Goal: Task Accomplishment & Management: Use online tool/utility

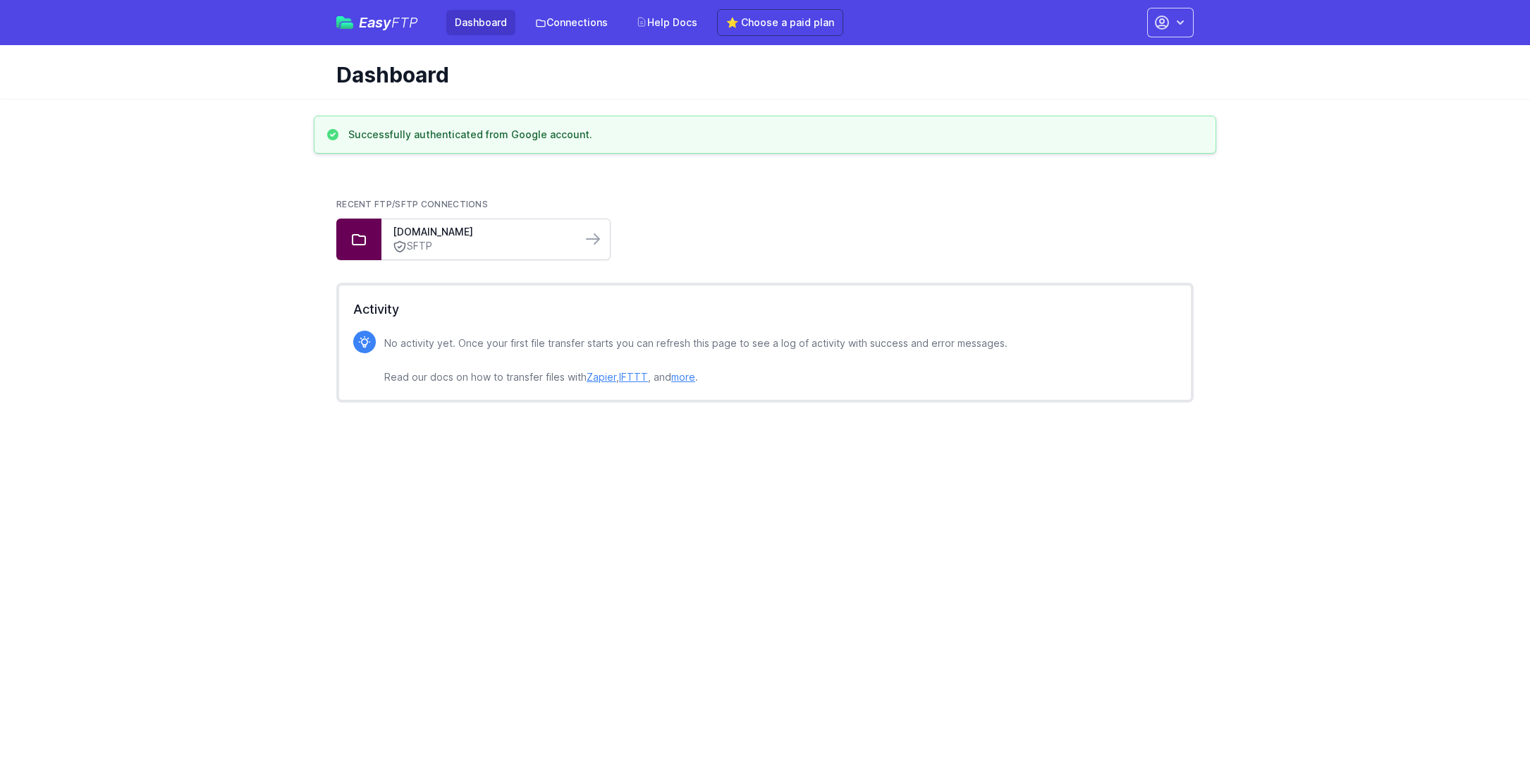
click at [498, 241] on link "SFTP" at bounding box center [482, 246] width 178 height 15
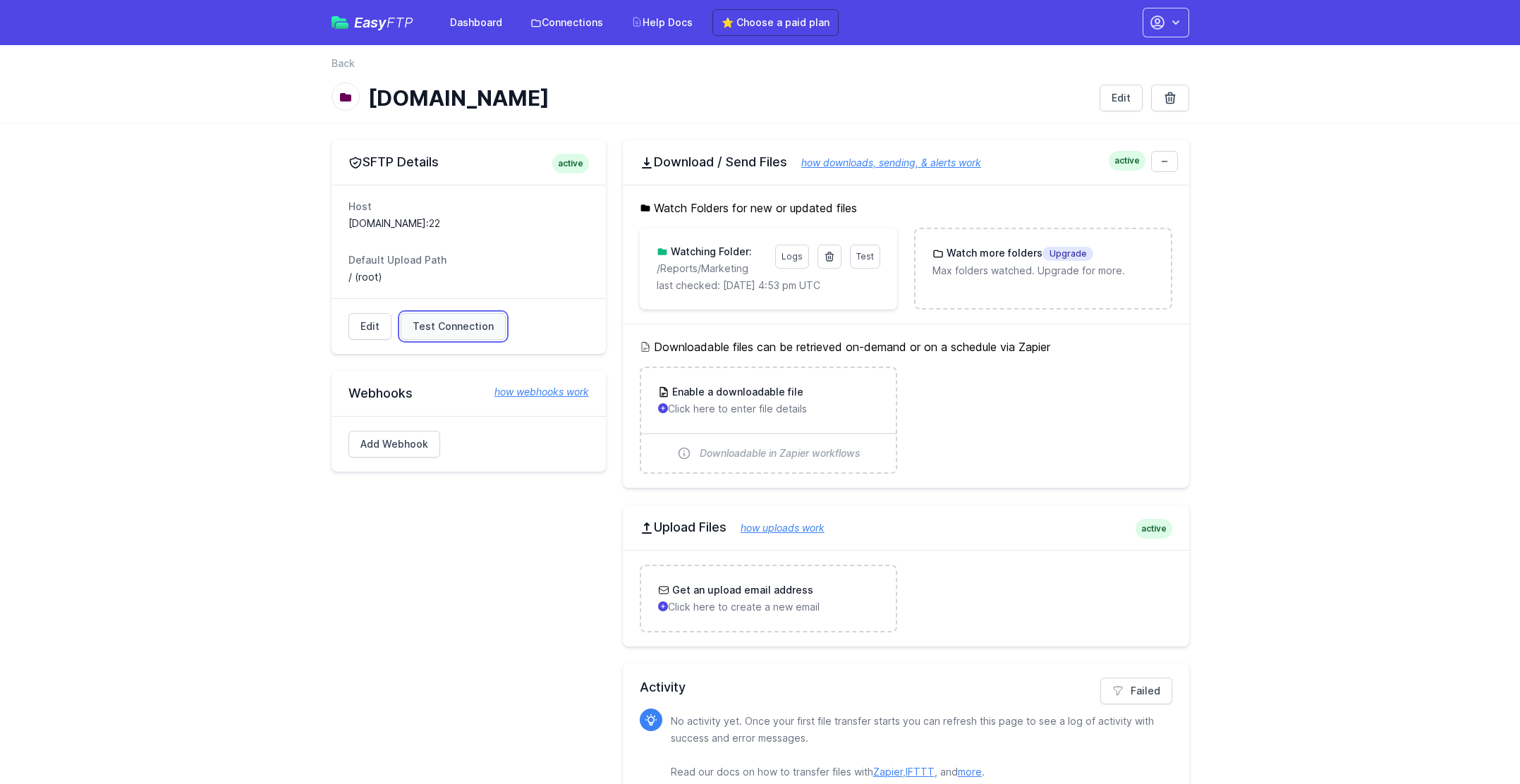
click at [469, 329] on span "Test Connection" at bounding box center [452, 326] width 81 height 14
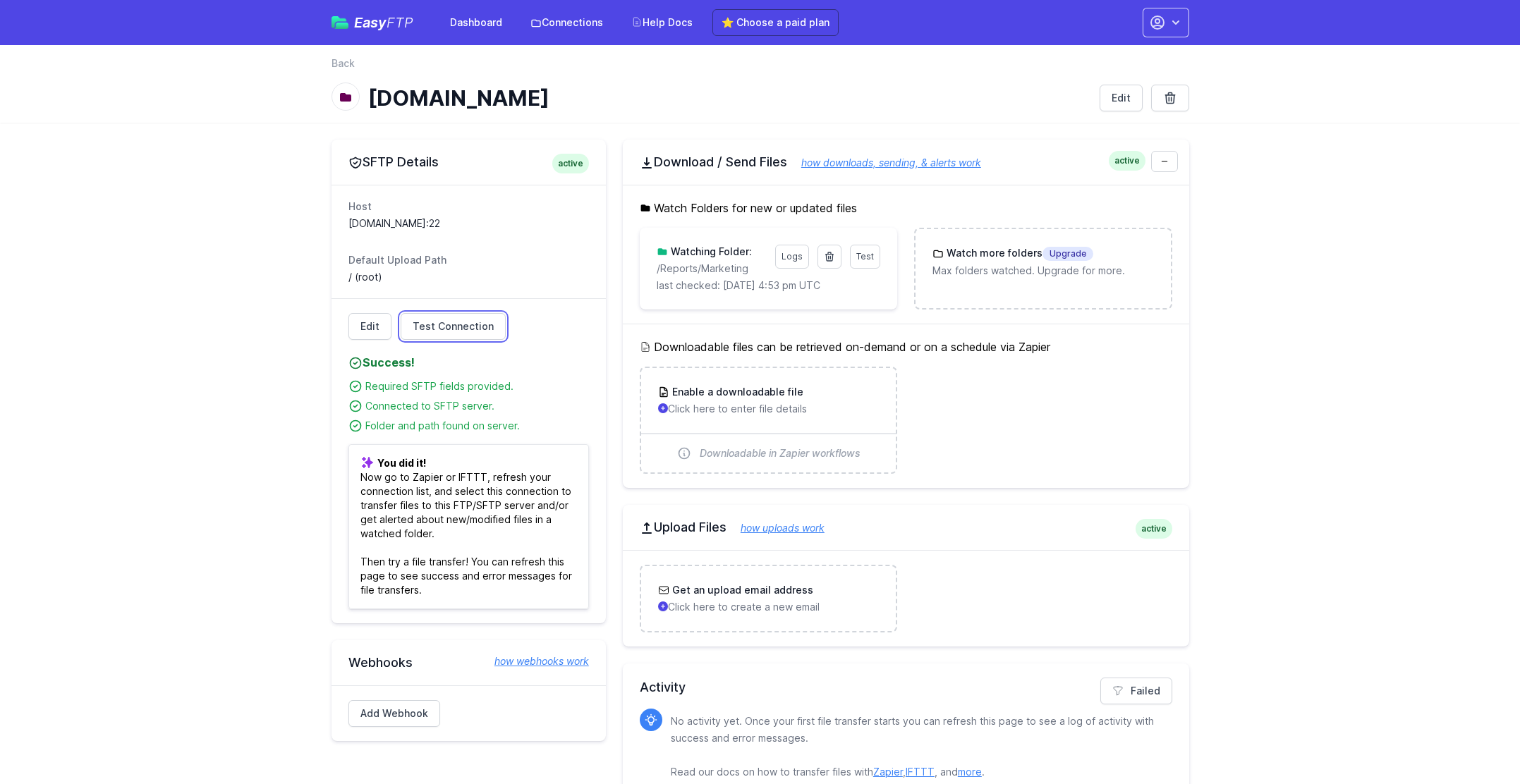
scroll to position [27, 0]
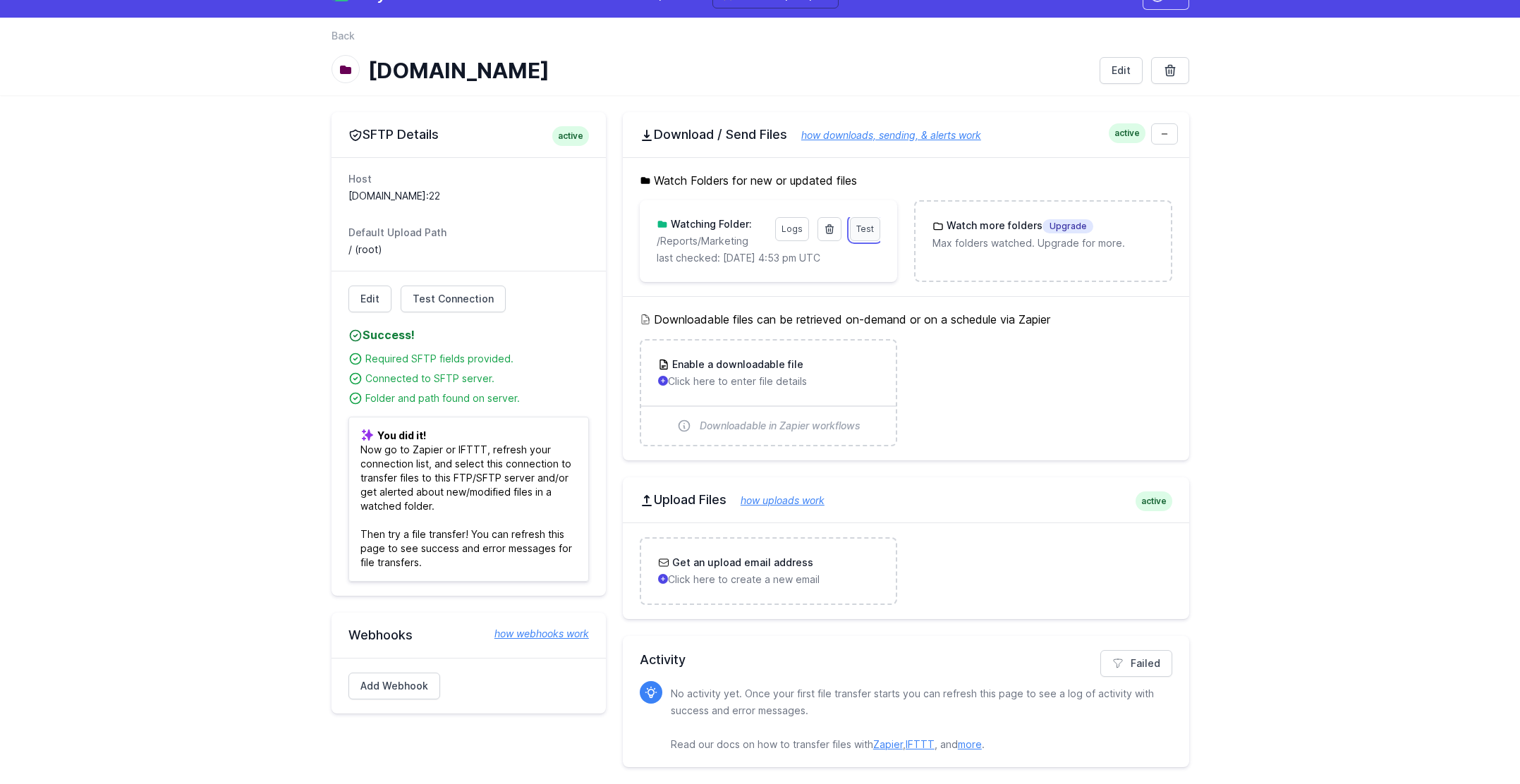
click at [861, 233] on span "Test" at bounding box center [866, 228] width 18 height 11
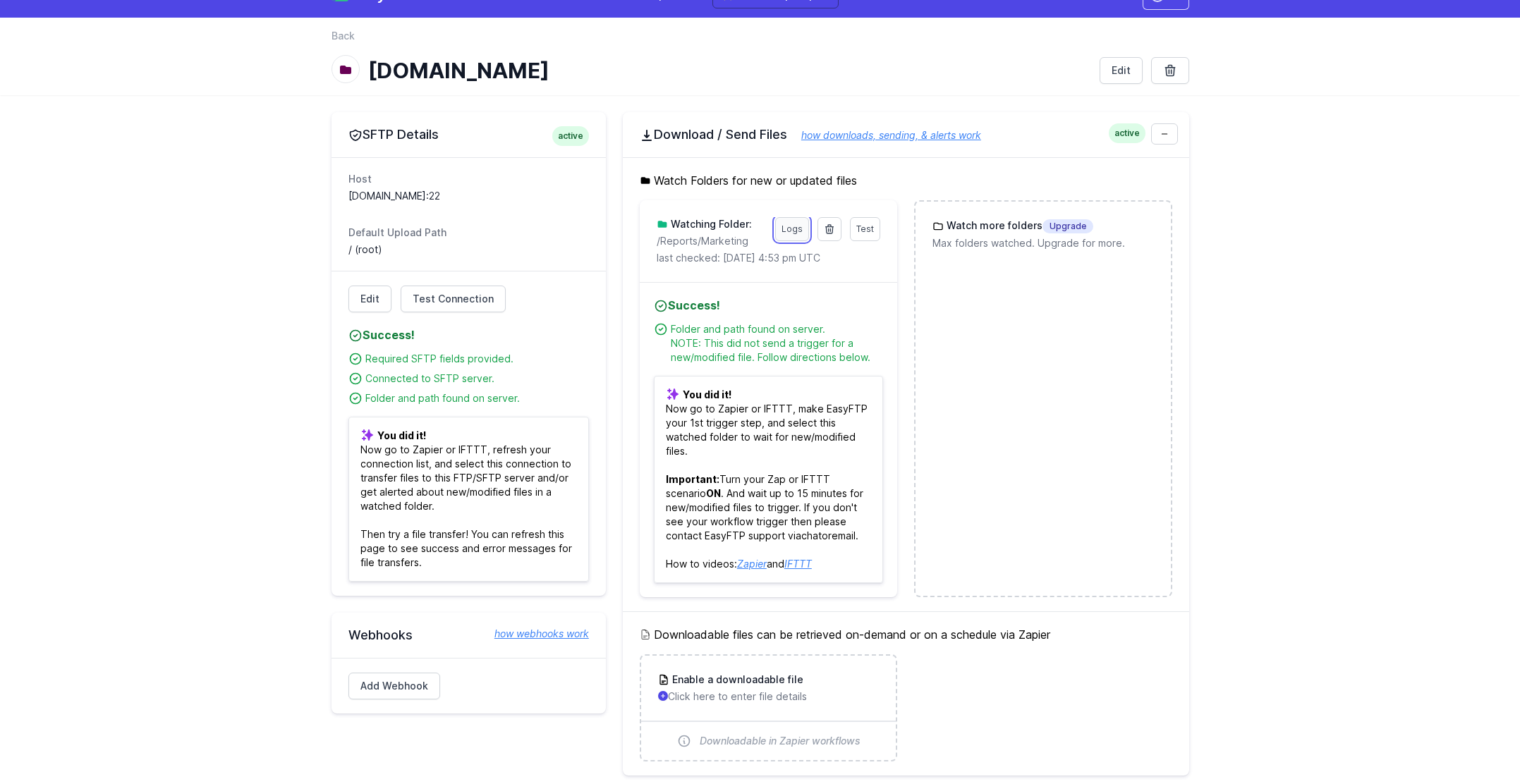
click at [799, 226] on link "Logs" at bounding box center [792, 229] width 34 height 23
click at [1354, 398] on main "SFTP Details active Host 123dentistsftp.blob.core.windows.net:22 Default Upload…" at bounding box center [760, 597] width 1520 height 1004
click at [713, 244] on p "/Reports/Marketing" at bounding box center [712, 241] width 110 height 14
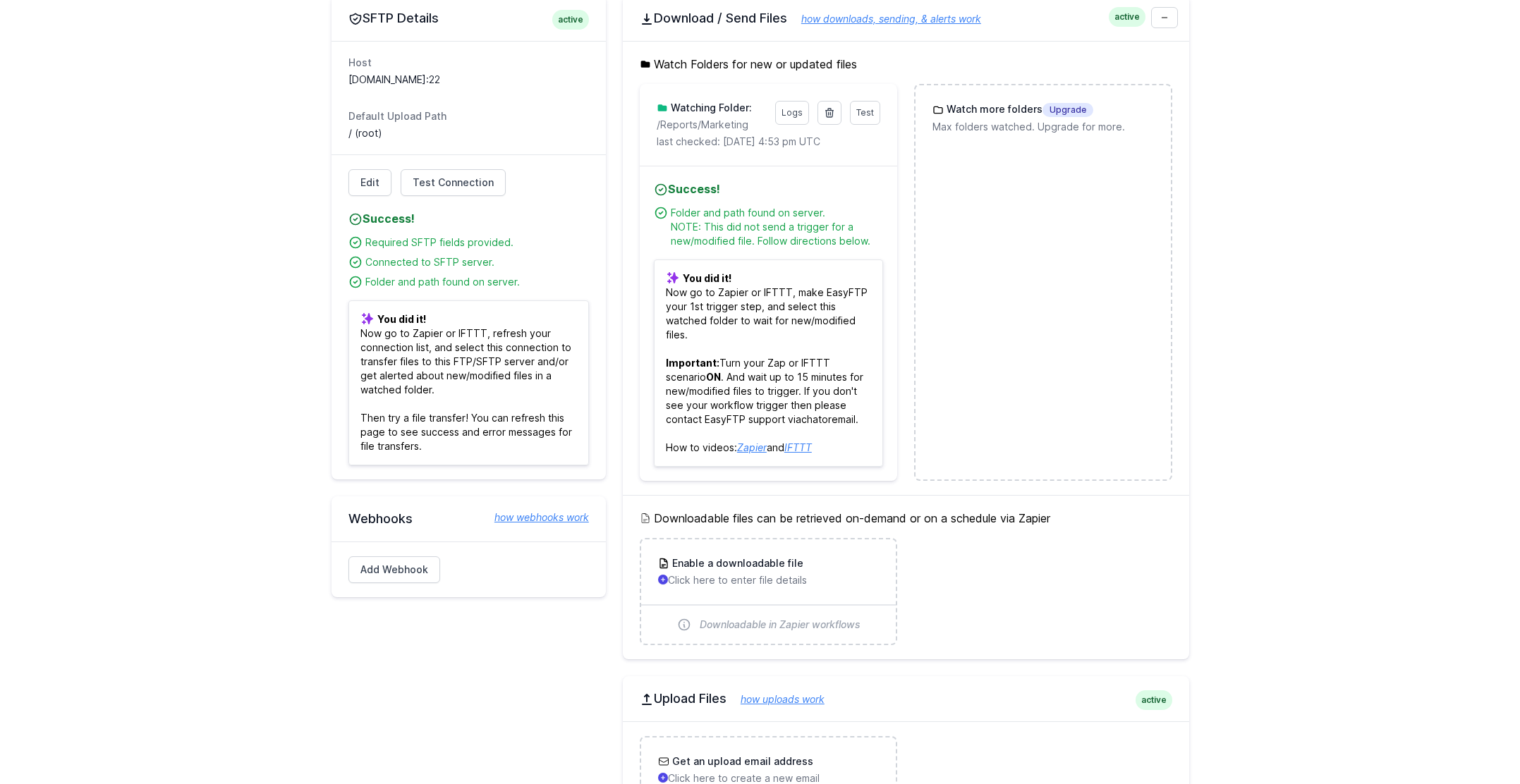
scroll to position [0, 0]
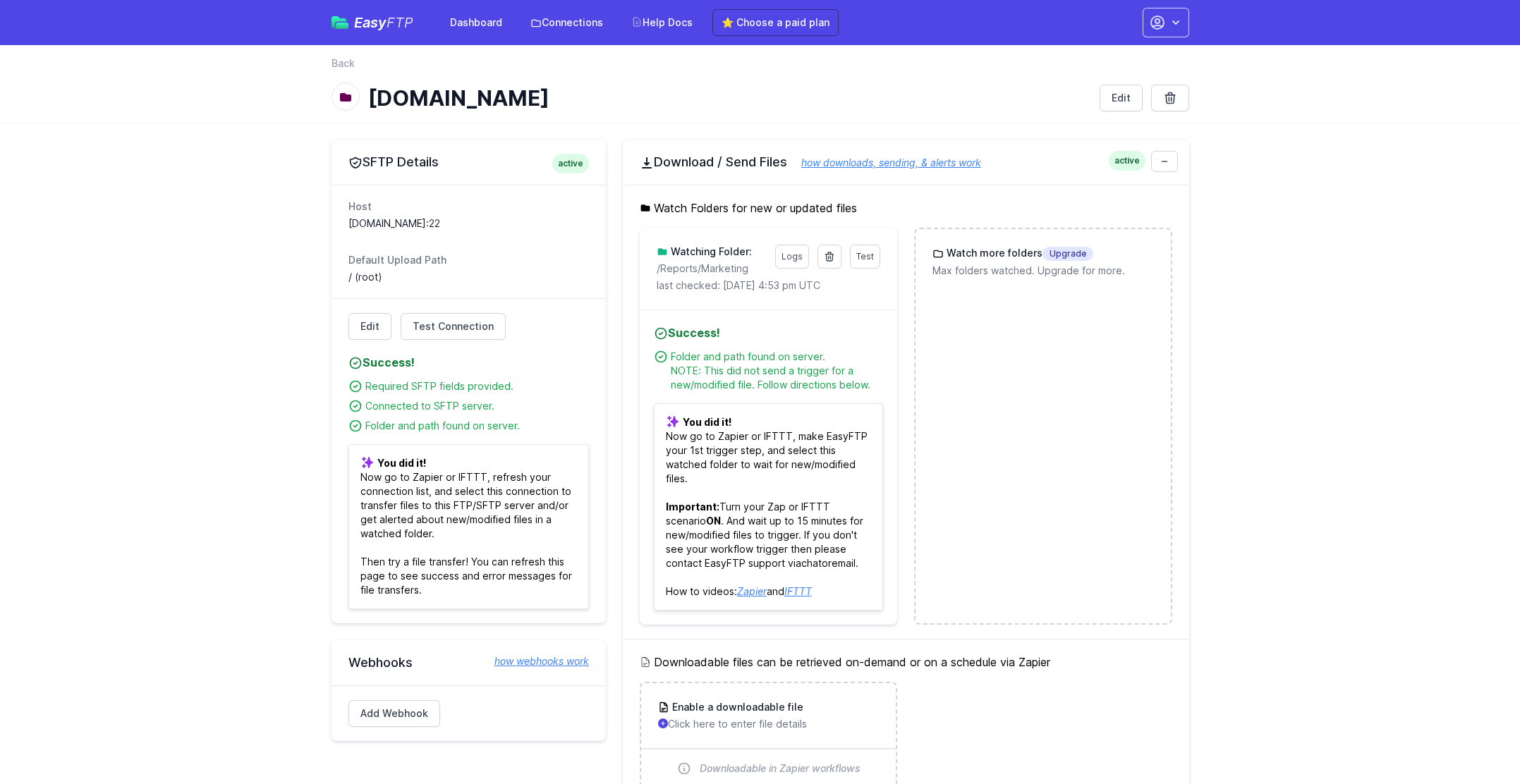
click at [1263, 345] on main "SFTP Details active Host 123dentistsftp.blob.core.windows.net:22 Default Upload…" at bounding box center [760, 624] width 1520 height 1004
click at [786, 258] on link "Logs" at bounding box center [792, 256] width 34 height 23
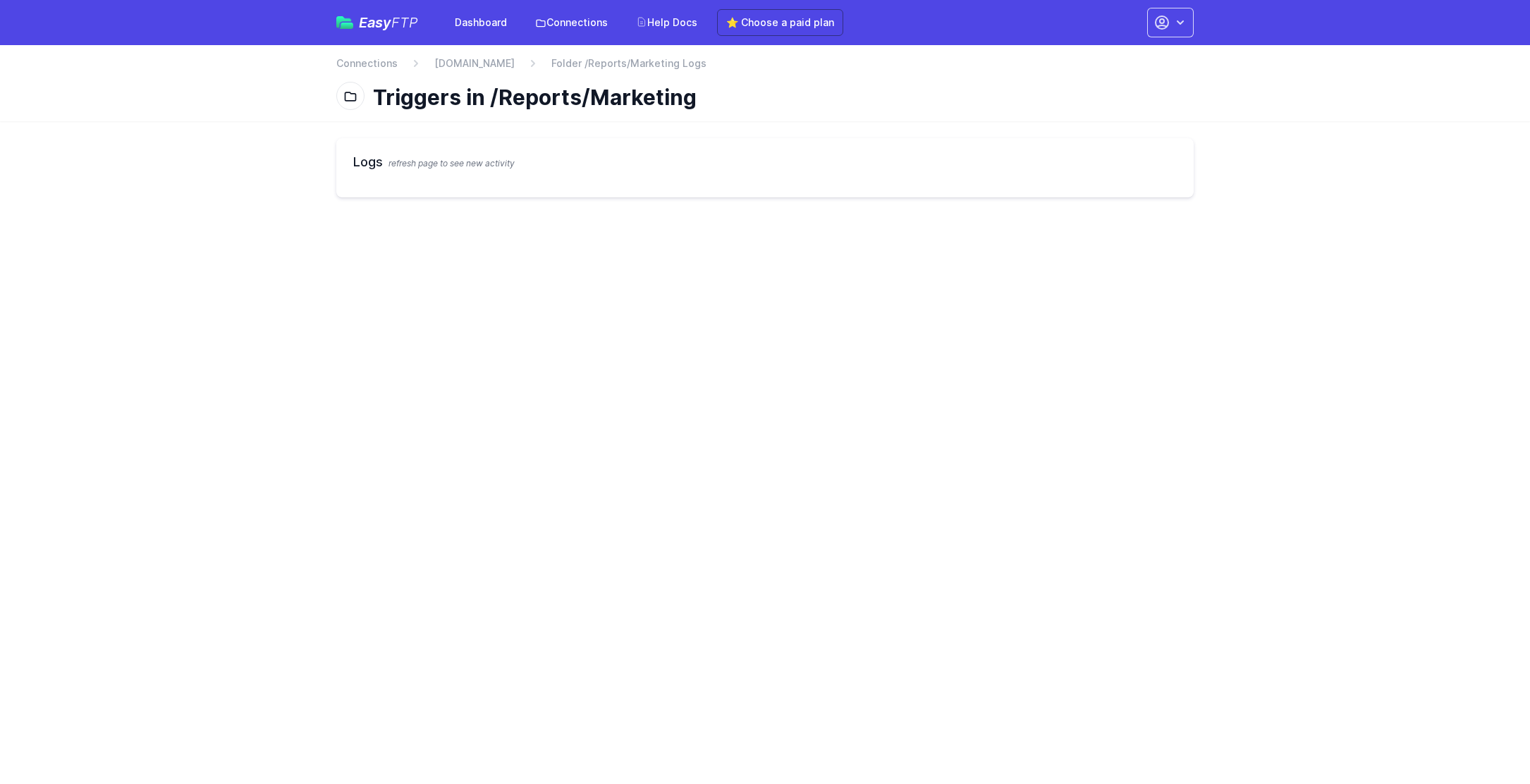
click at [797, 153] on h2 "Logs refresh page to see new activity" at bounding box center [765, 162] width 823 height 20
drag, startPoint x: 365, startPoint y: 163, endPoint x: 414, endPoint y: 165, distance: 49.0
click at [365, 163] on h2 "Logs refresh page to see new activity" at bounding box center [765, 162] width 823 height 20
click at [445, 162] on span "refresh page to see new activity" at bounding box center [451, 162] width 126 height 11
click at [551, 22] on link "Connections" at bounding box center [571, 23] width 89 height 25
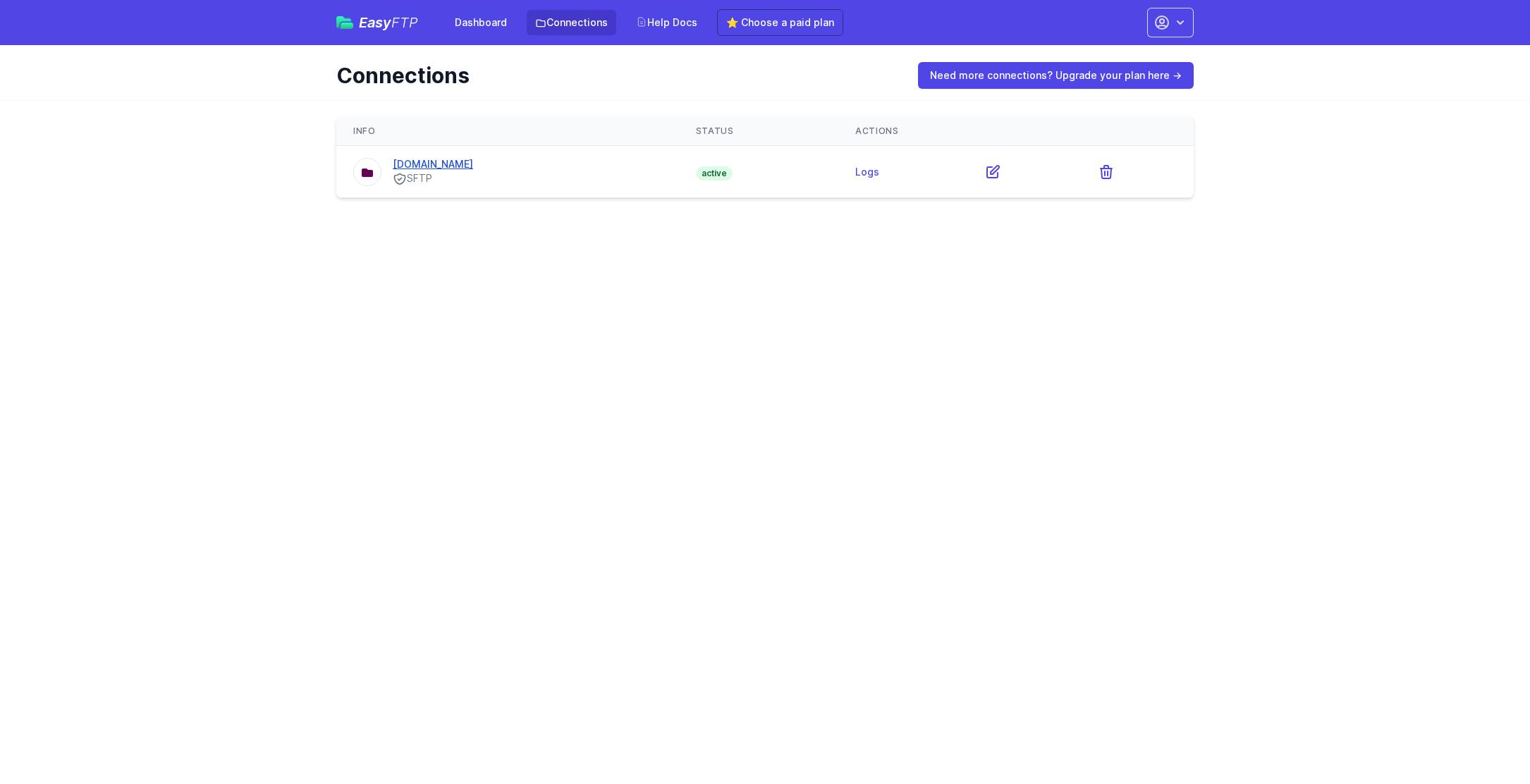
click at [473, 167] on link "[DOMAIN_NAME]" at bounding box center [433, 163] width 80 height 12
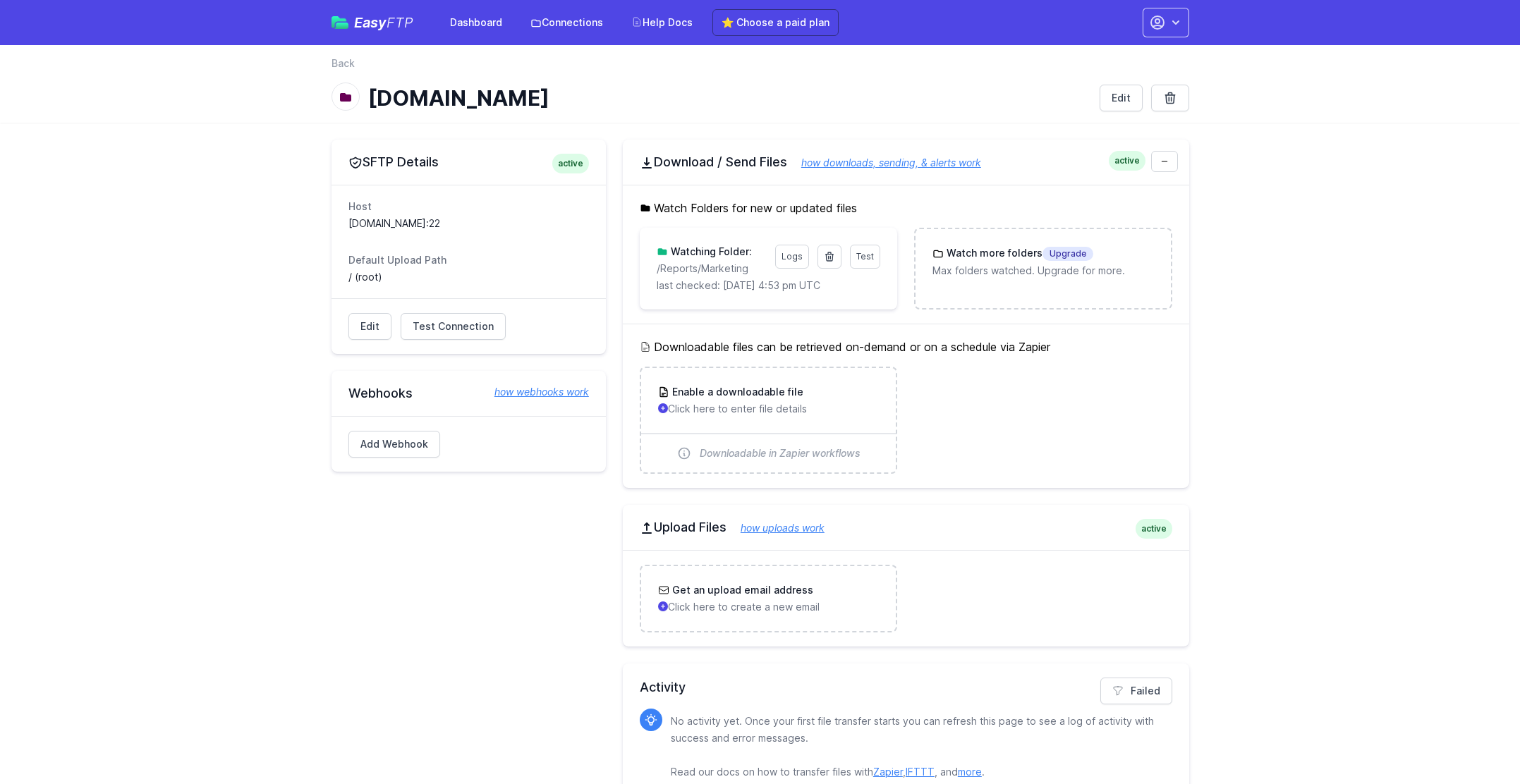
click at [1107, 384] on ul "Enable a downloadable file Click here to enter file details Downloadable in Zap…" at bounding box center [906, 421] width 533 height 108
click at [859, 246] on link "Test" at bounding box center [865, 256] width 30 height 23
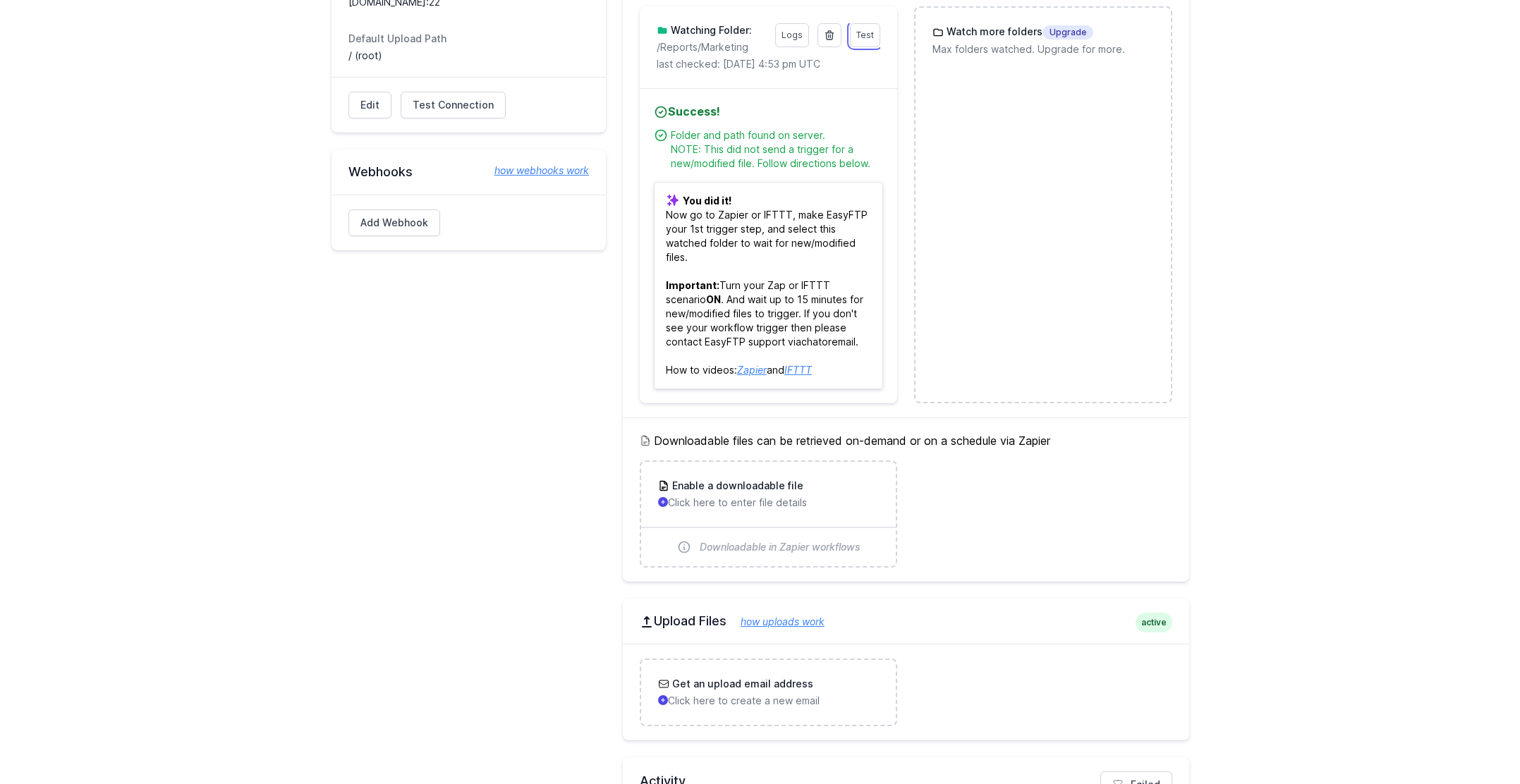
scroll to position [268, 0]
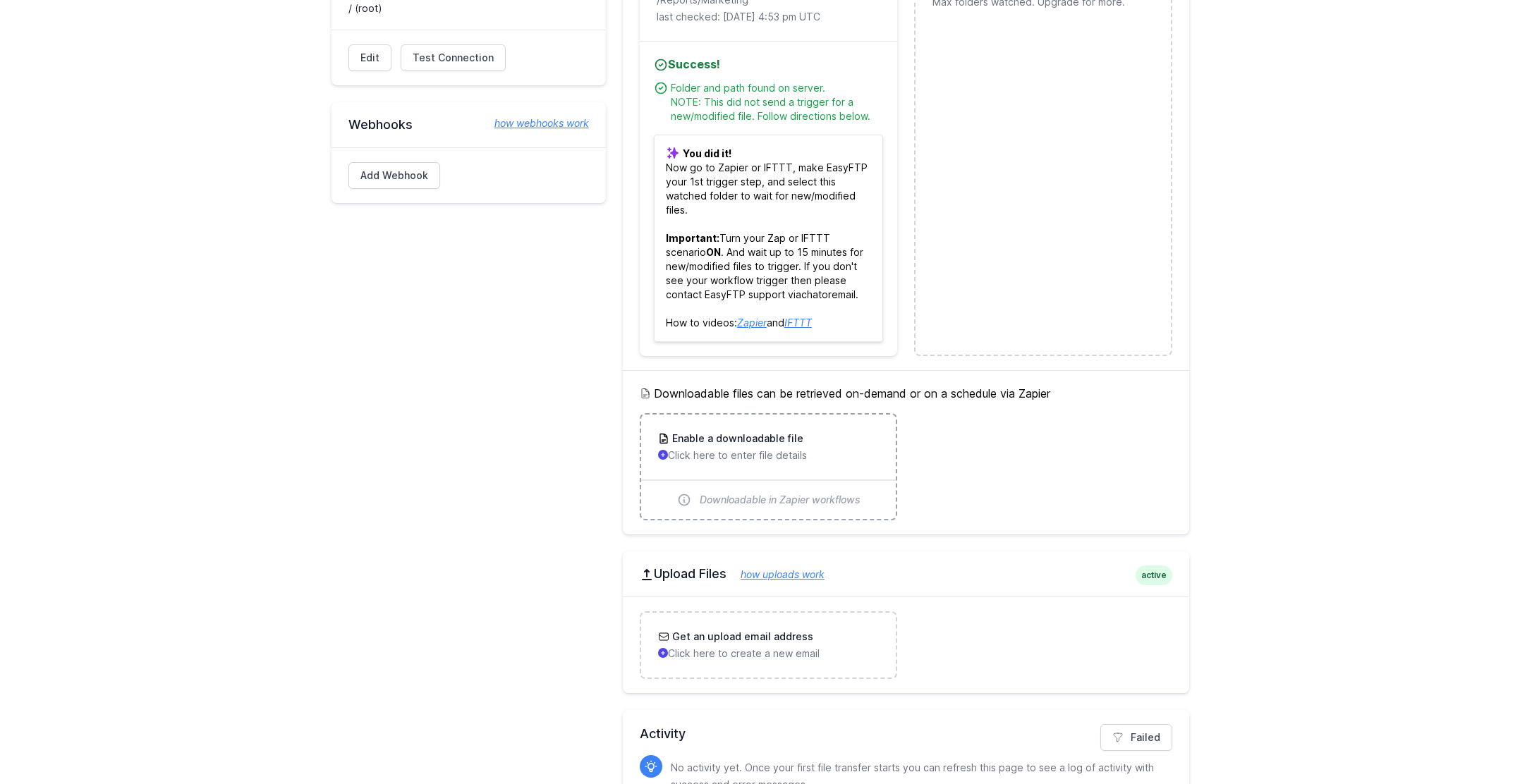
click at [826, 449] on p "Click here to enter file details" at bounding box center [768, 455] width 220 height 14
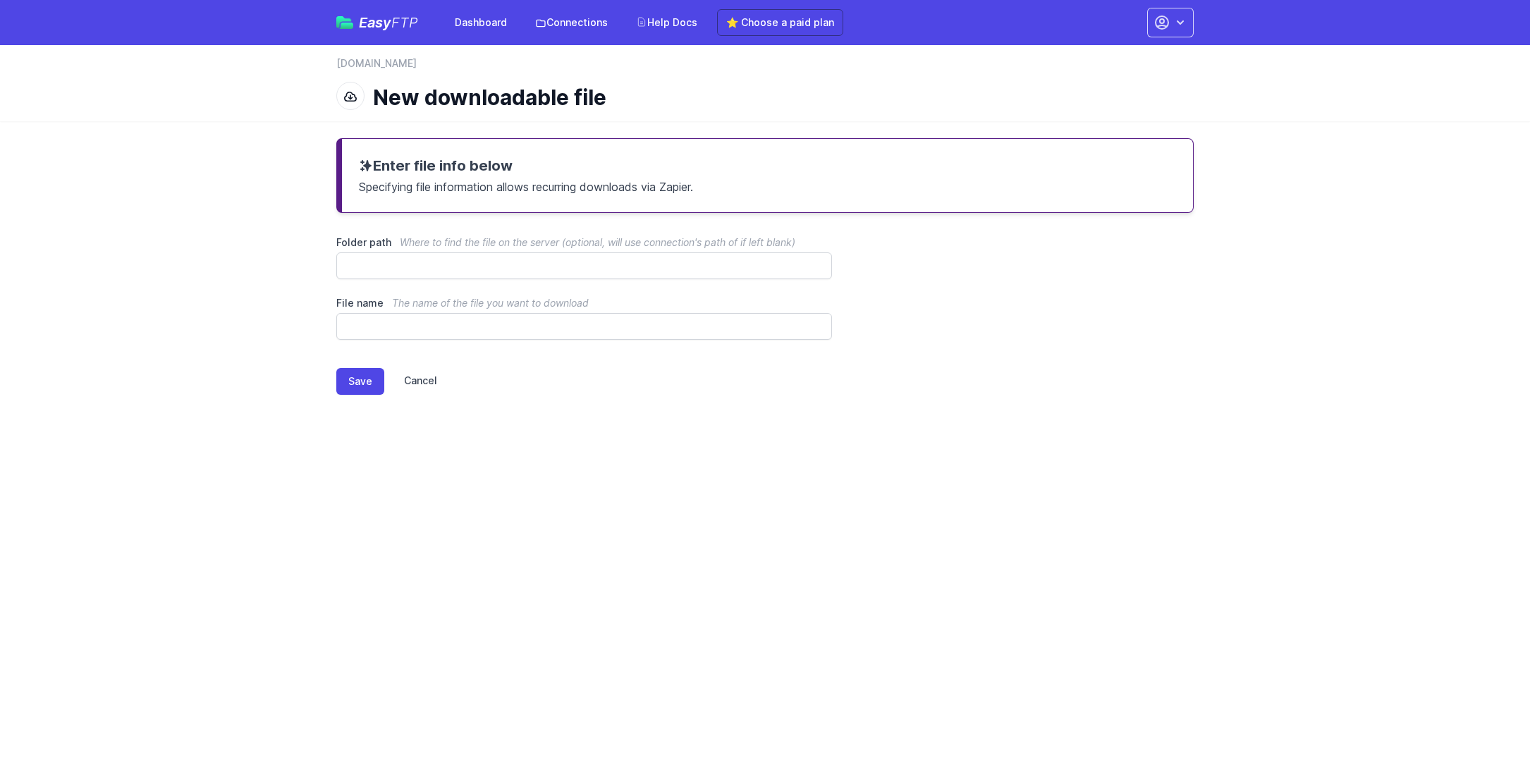
click at [420, 385] on link "Cancel" at bounding box center [411, 381] width 53 height 26
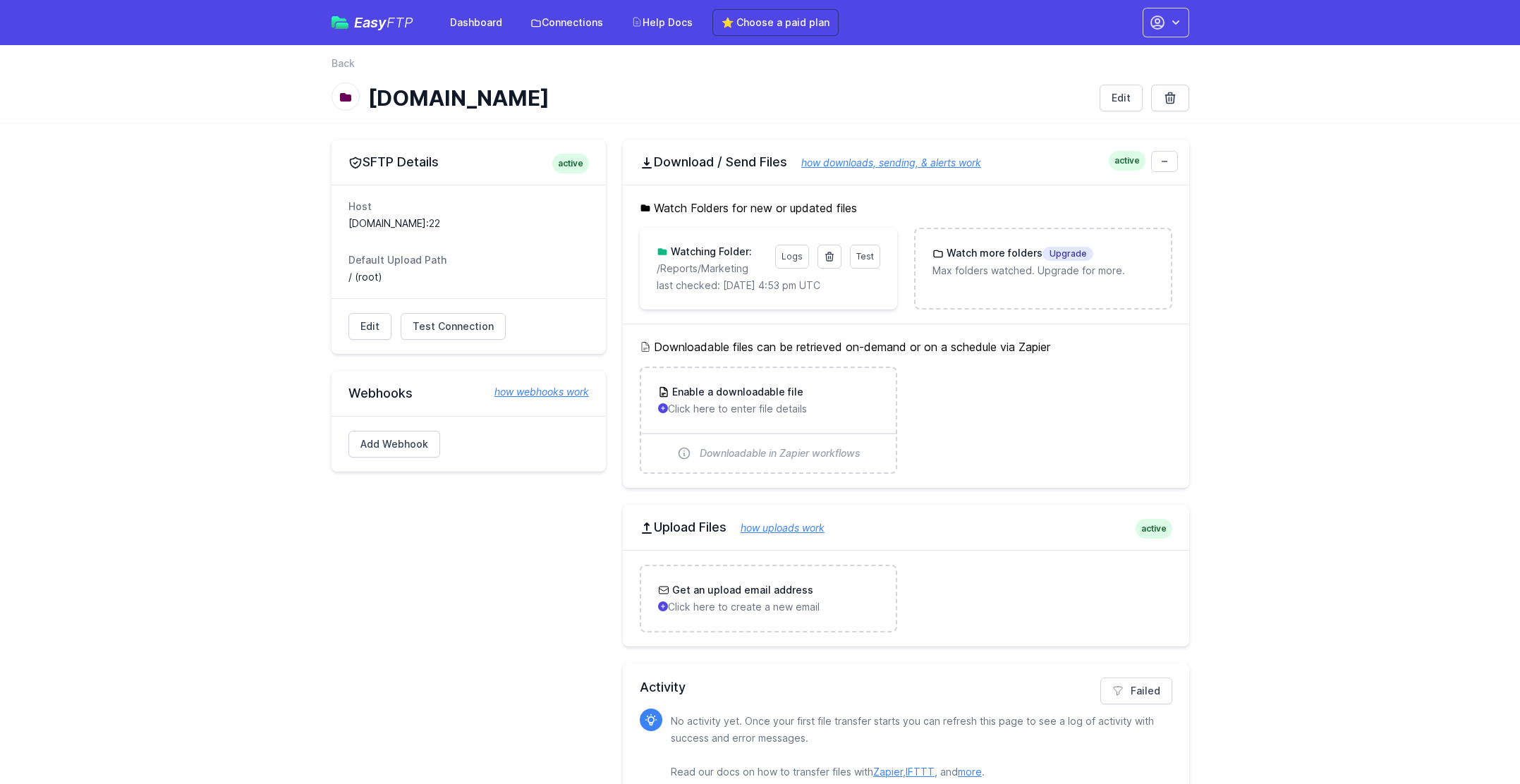
scroll to position [27, 0]
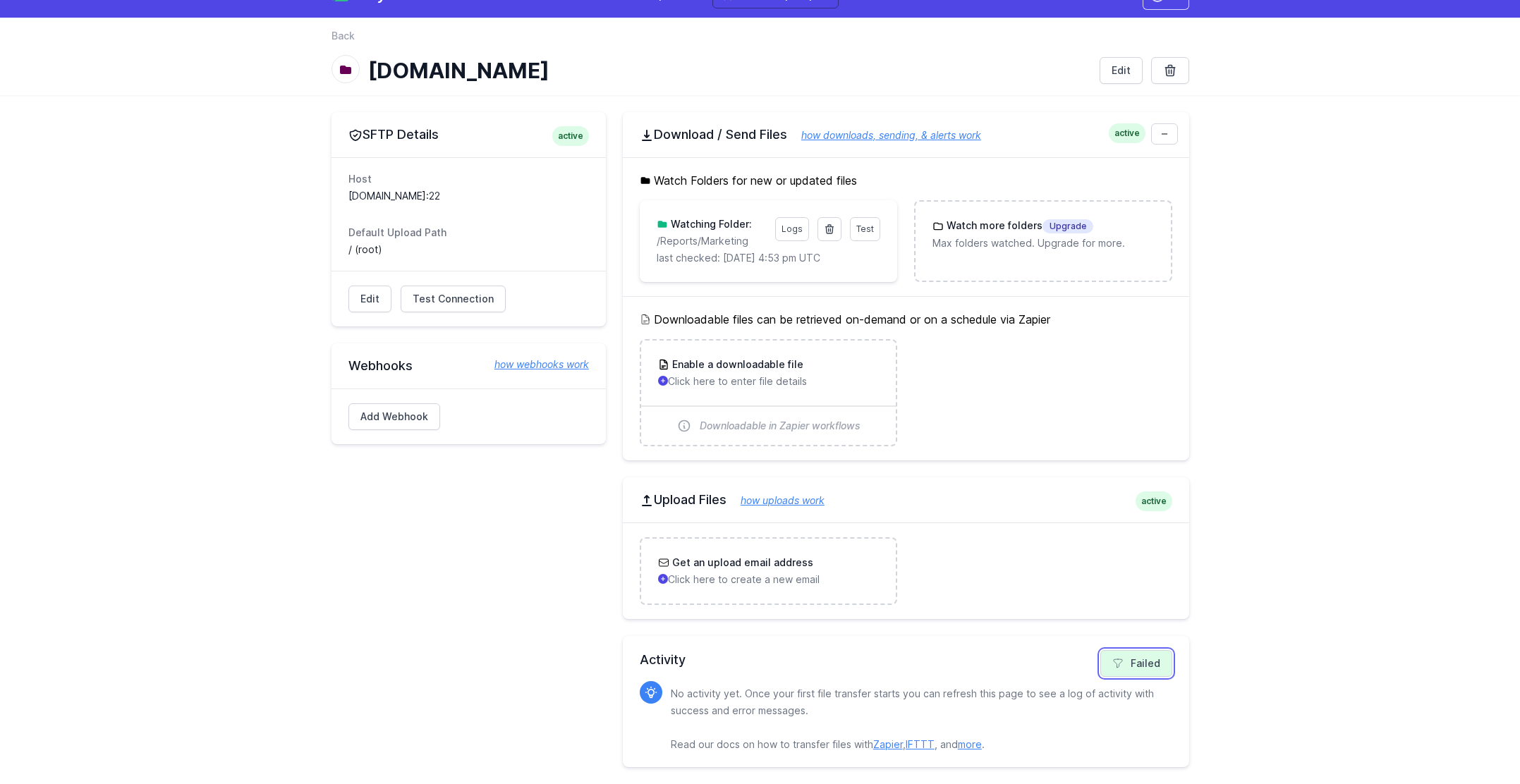
click at [1141, 668] on link "Failed" at bounding box center [1136, 663] width 71 height 26
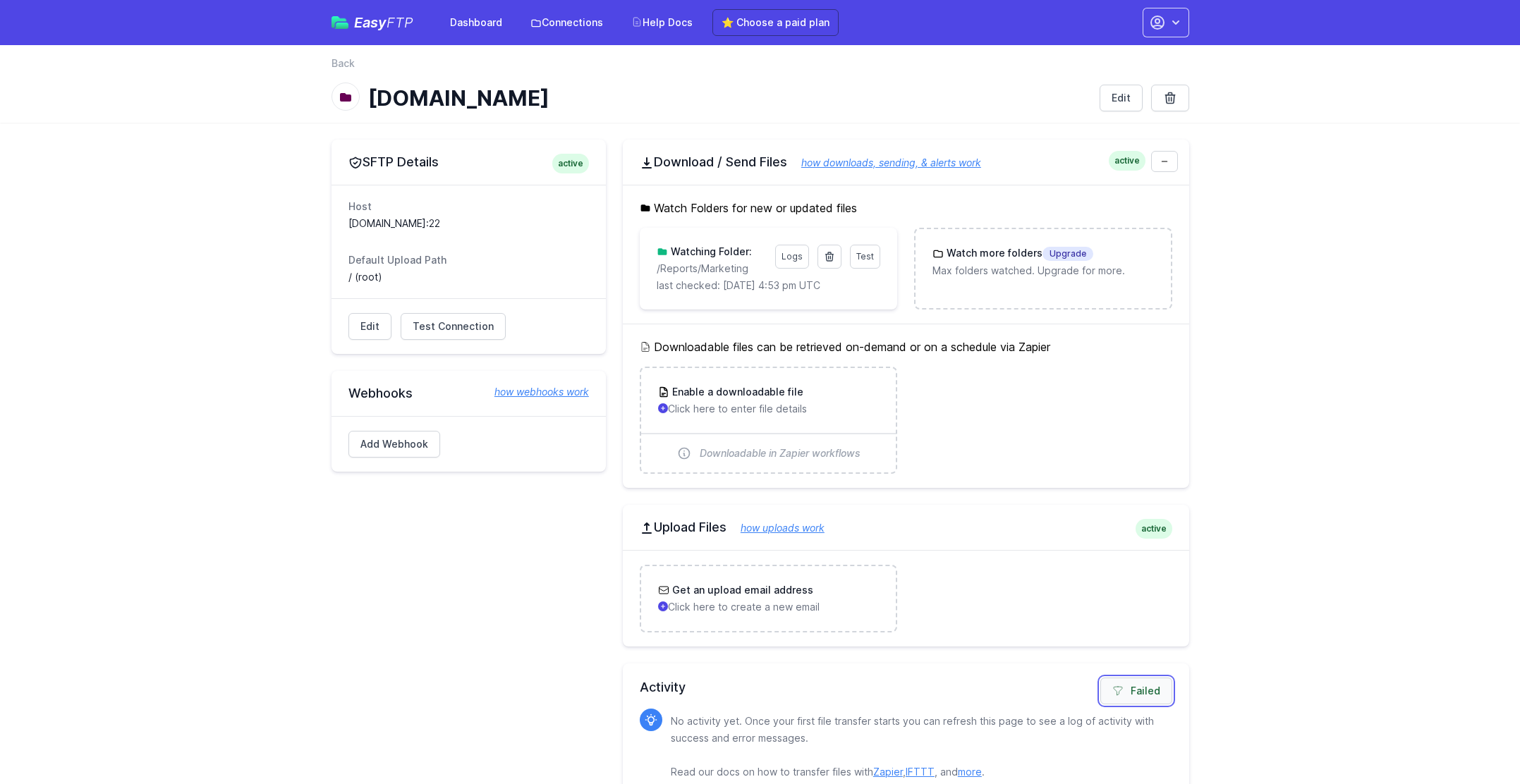
click at [1116, 690] on icon at bounding box center [1118, 691] width 9 height 9
click at [458, 317] on link "Test Connection" at bounding box center [452, 326] width 105 height 26
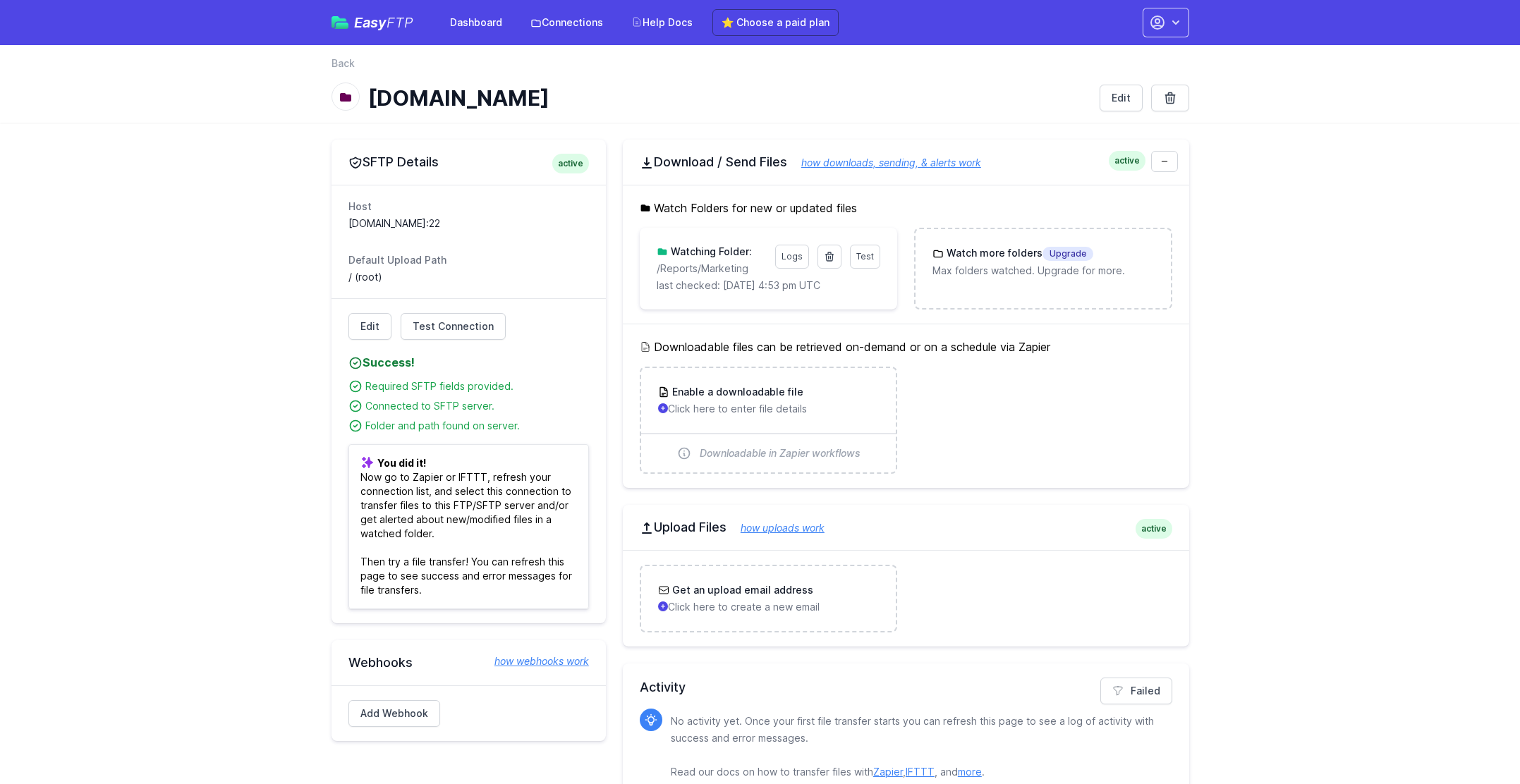
click at [1232, 279] on main "SFTP Details active Host 123dentistsftp.blob.core.windows.net:22 Default Upload…" at bounding box center [760, 467] width 1520 height 689
click at [869, 248] on link "Test" at bounding box center [865, 256] width 30 height 23
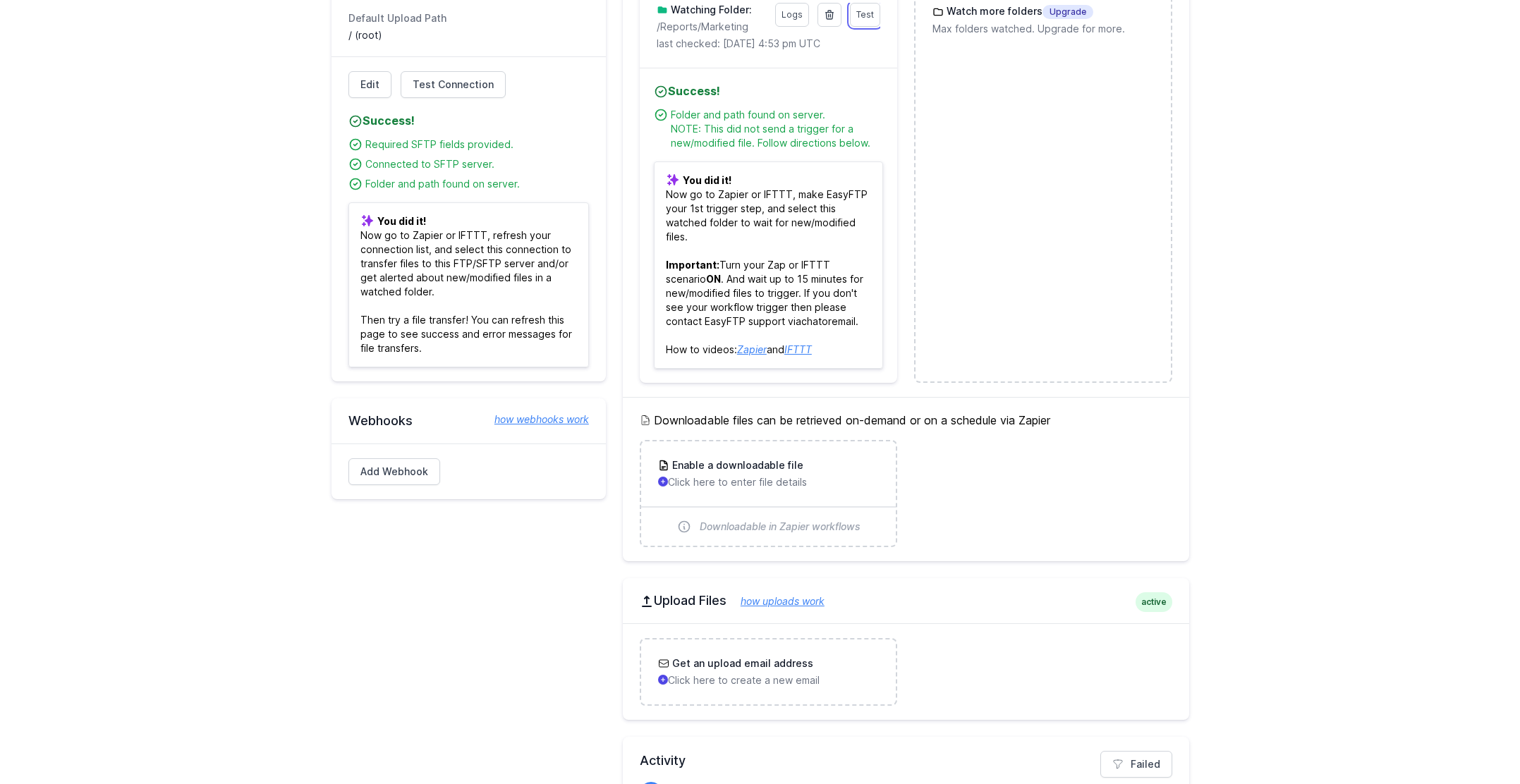
scroll to position [320, 0]
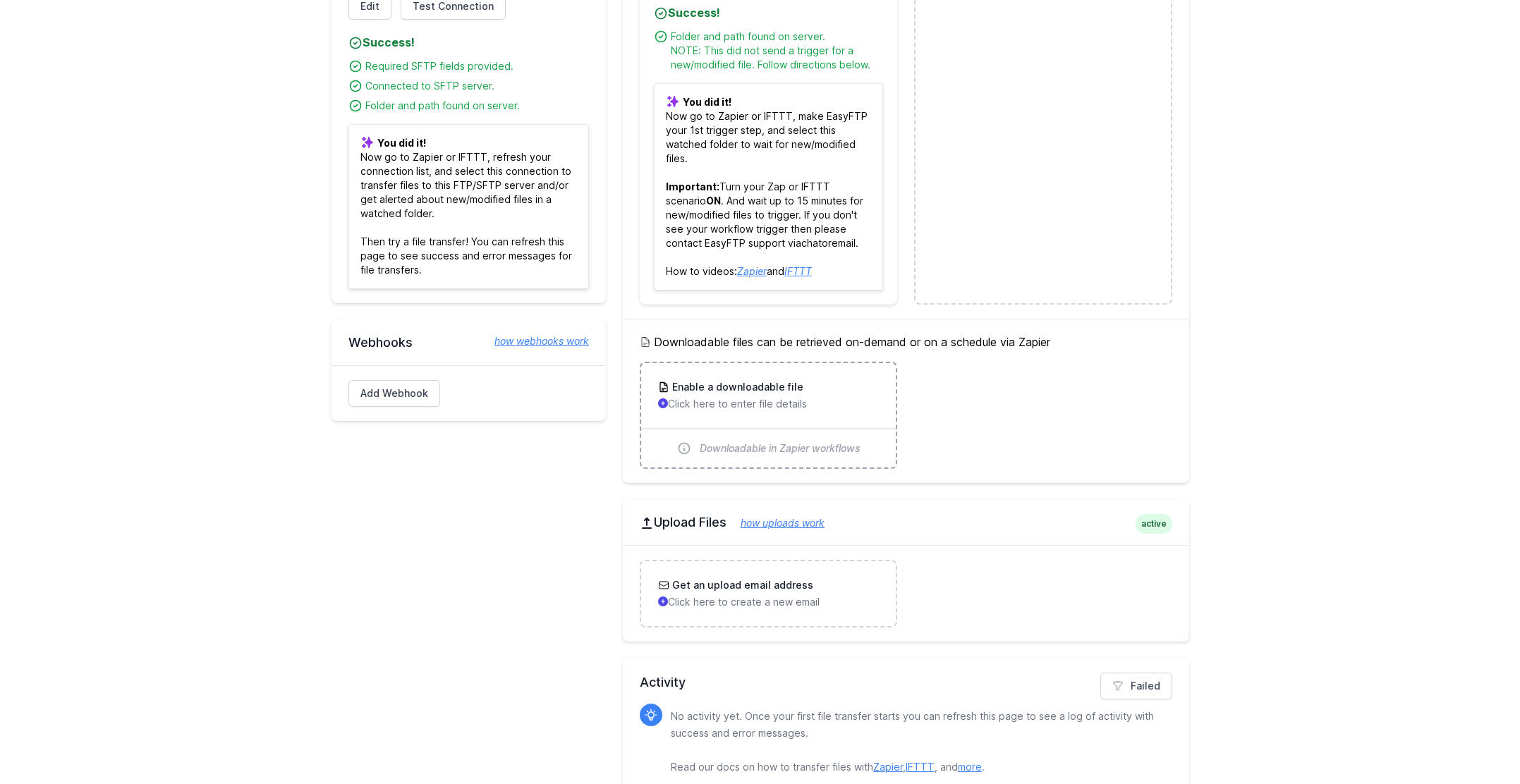
click at [825, 453] on span "Downloadable in Zapier workflows" at bounding box center [781, 448] width 161 height 14
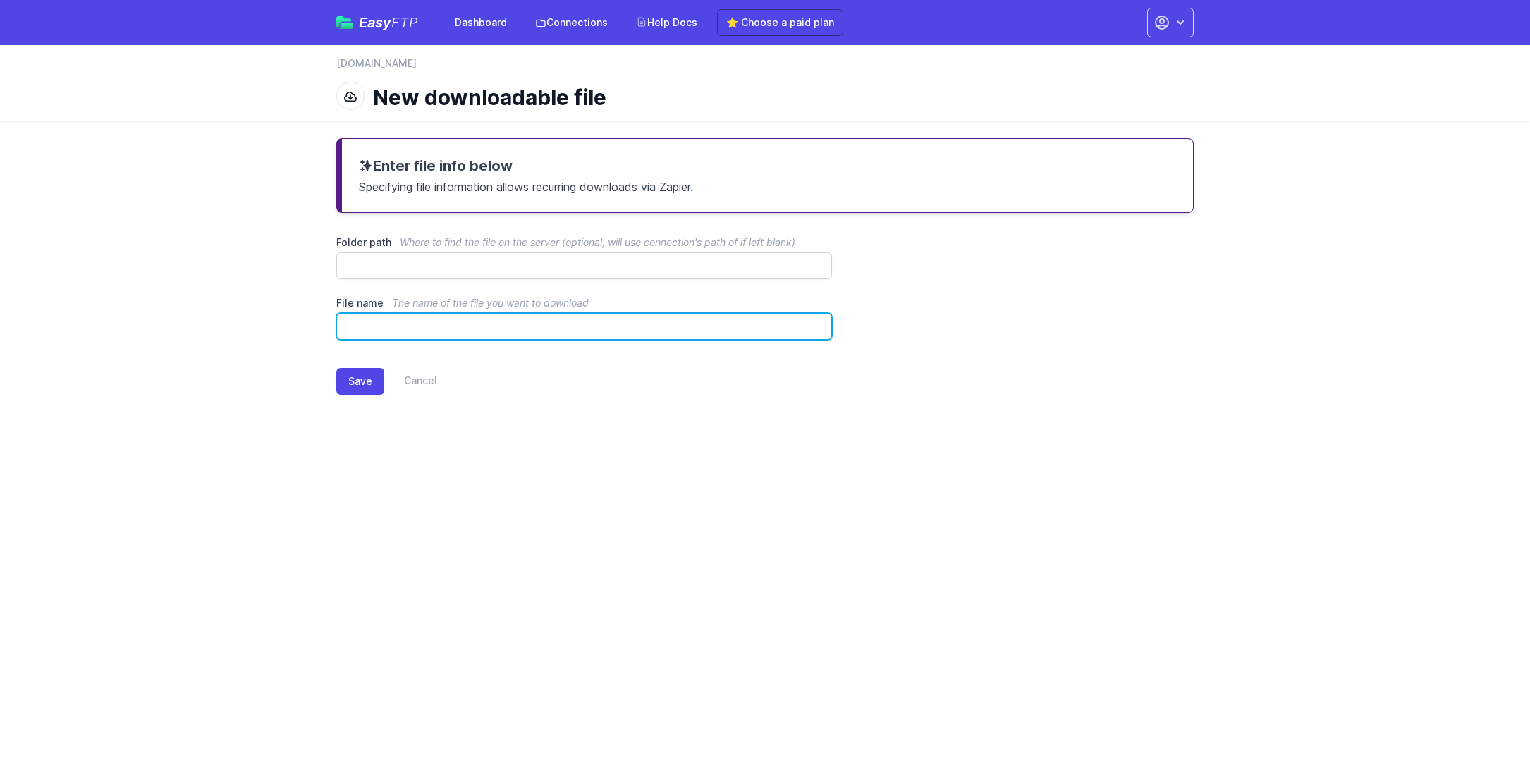
click at [446, 332] on input "File name The name of the file you want to download" at bounding box center [584, 326] width 495 height 26
paste input "**********"
type input "**********"
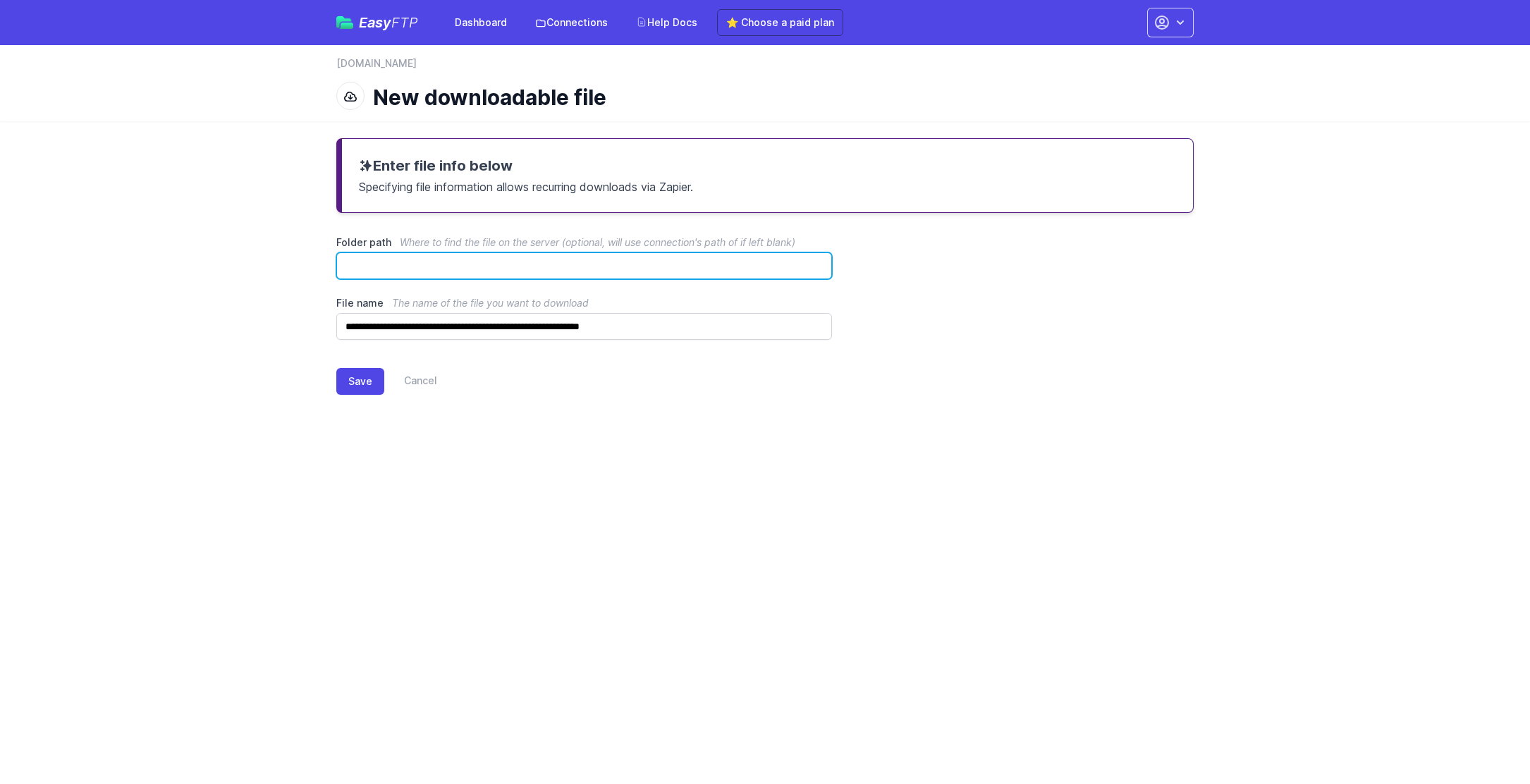
click at [639, 269] on input "Folder path Where to find the file on the server (optional, will use connection…" at bounding box center [584, 265] width 495 height 26
paste input "**********"
type input "**********"
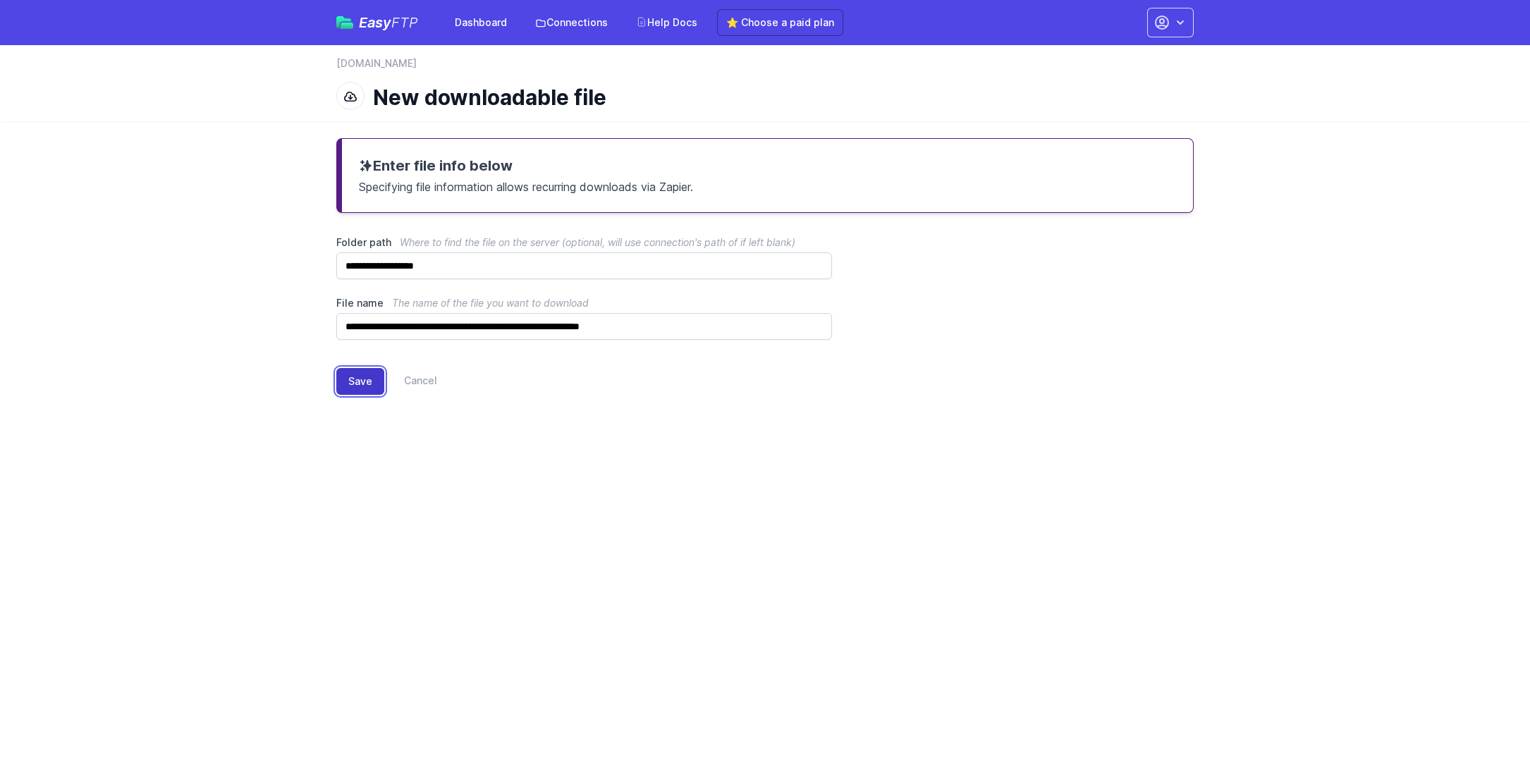
click at [364, 386] on button "Save" at bounding box center [360, 381] width 48 height 26
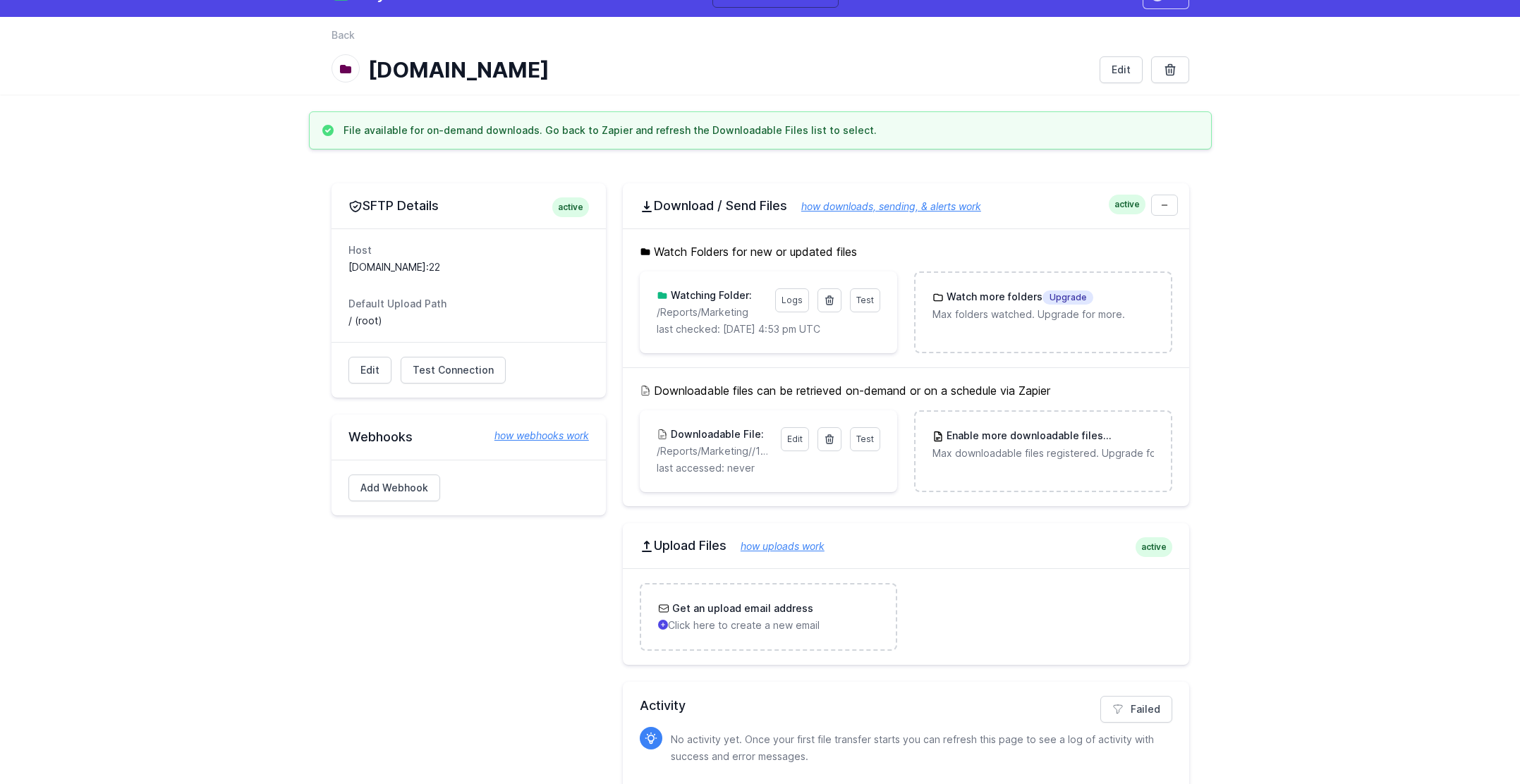
scroll to position [74, 0]
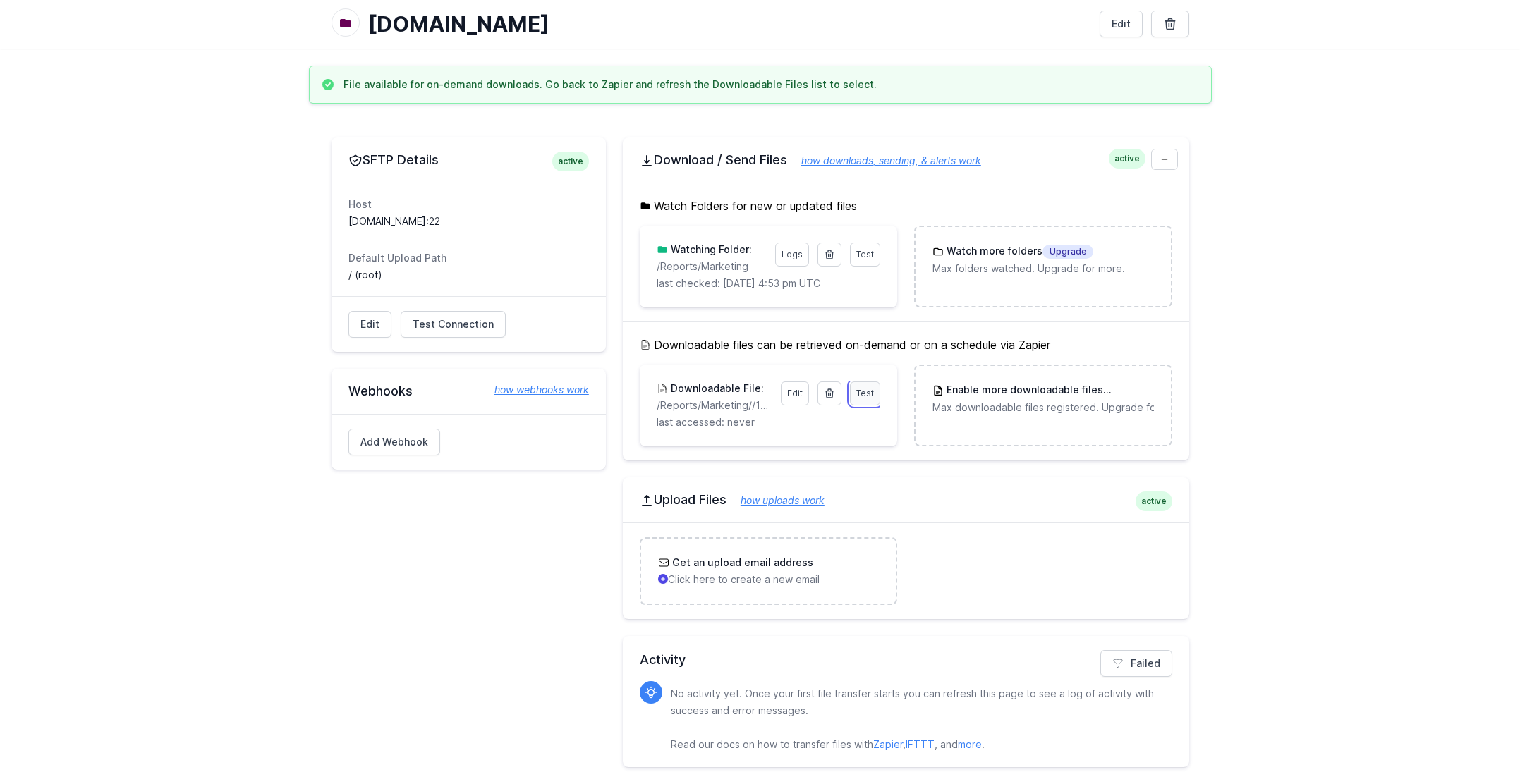
click at [860, 396] on span "Test" at bounding box center [866, 392] width 18 height 11
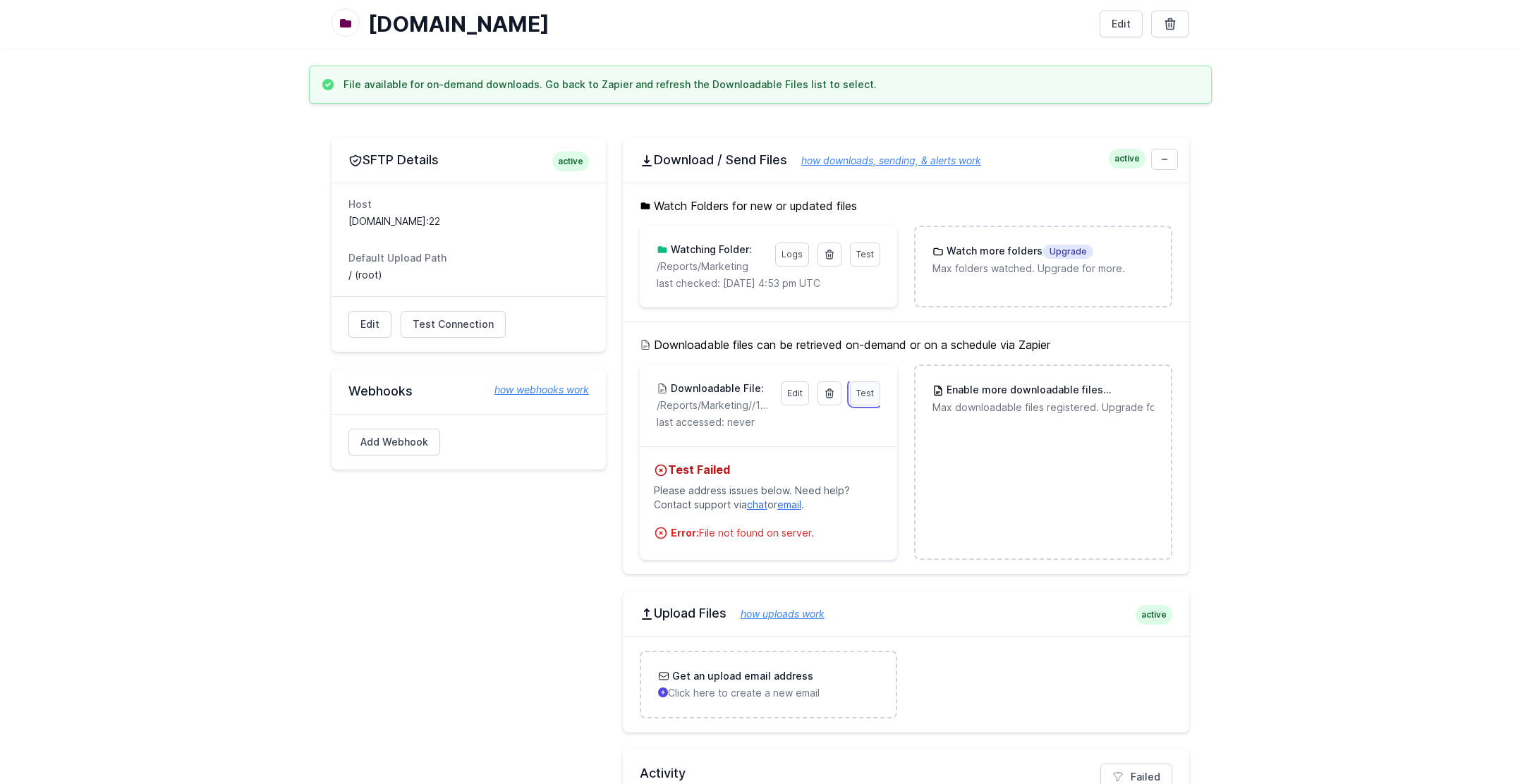
click at [868, 394] on span "Test" at bounding box center [866, 392] width 18 height 11
click at [831, 392] on icon at bounding box center [830, 393] width 12 height 12
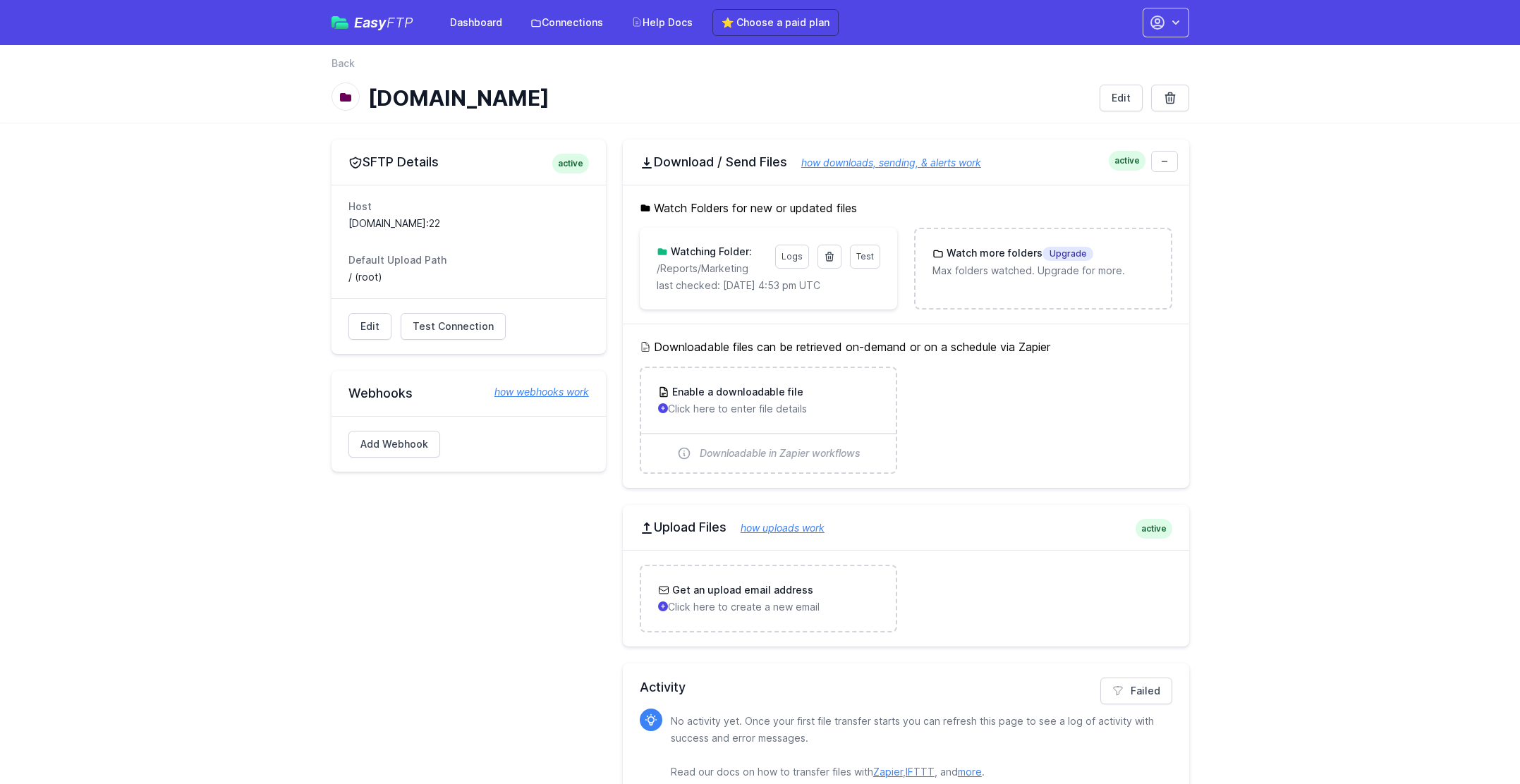
click at [1105, 440] on ul "Enable a downloadable file Click here to enter file details Downloadable in Zap…" at bounding box center [906, 421] width 533 height 108
drag, startPoint x: 1277, startPoint y: 430, endPoint x: 1491, endPoint y: 417, distance: 214.4
click at [1278, 430] on main "SFTP Details active Host [DOMAIN_NAME]:22 Default Upload Path / (root) Edit Tes…" at bounding box center [760, 467] width 1520 height 689
